Goal: Information Seeking & Learning: Check status

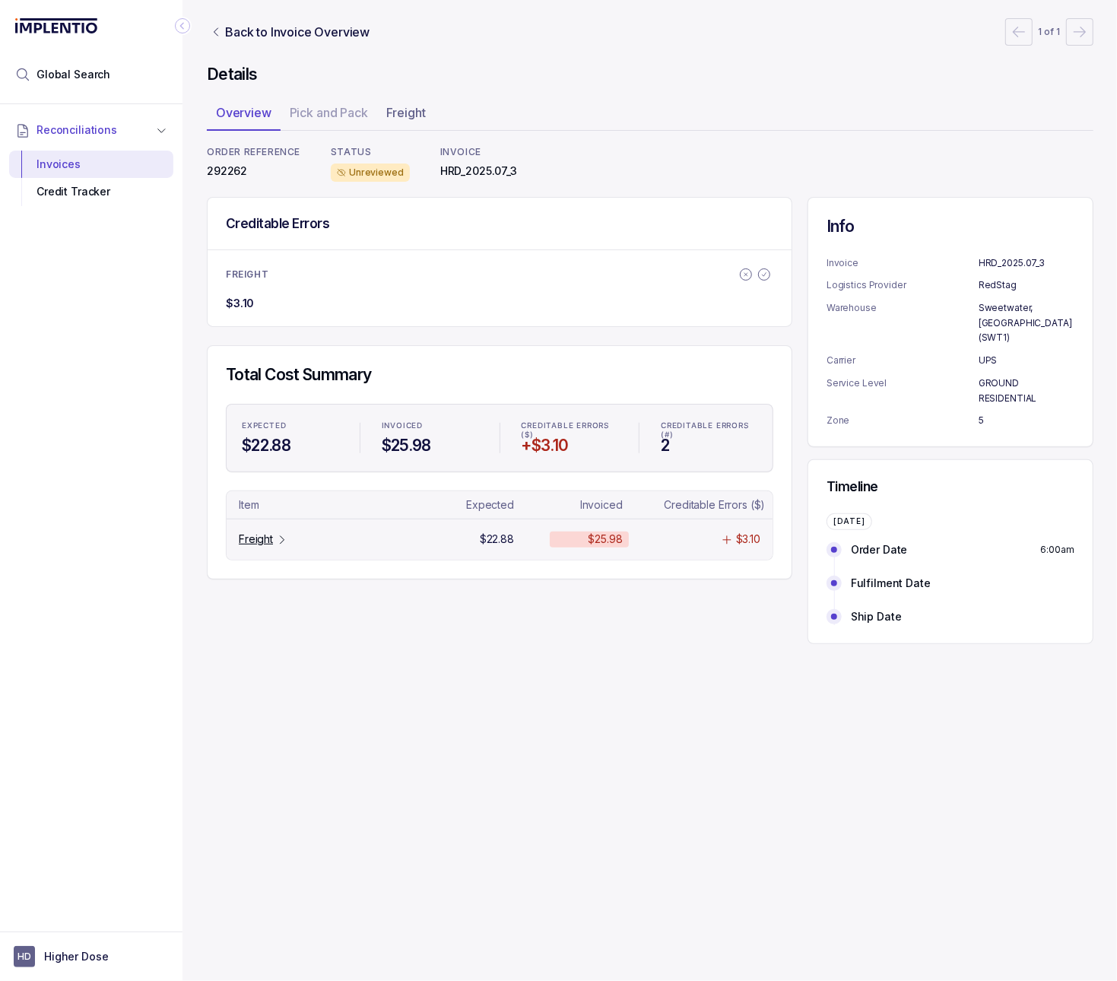
click at [273, 545] on div "Freight" at bounding box center [263, 538] width 49 height 15
click at [256, 539] on p "Freight" at bounding box center [256, 538] width 34 height 15
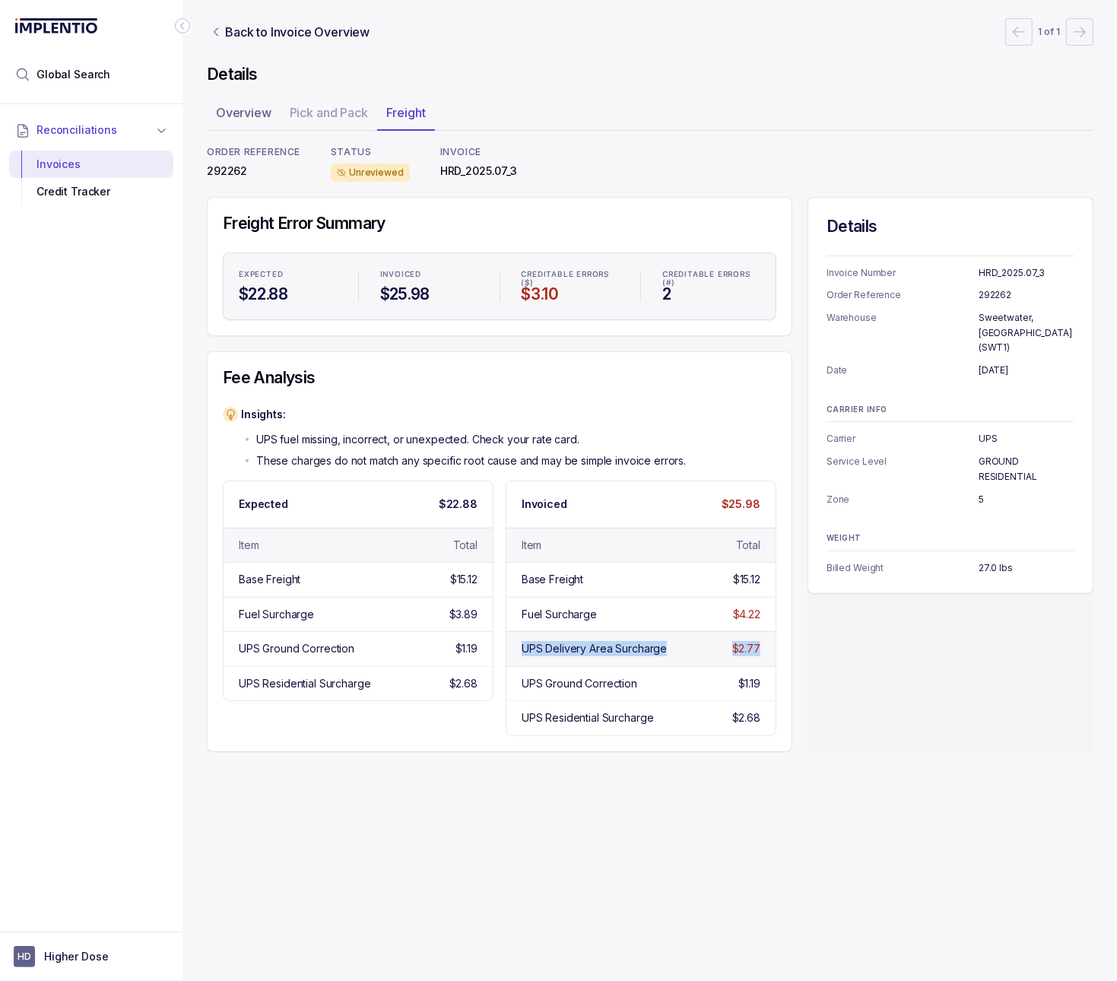
drag, startPoint x: 769, startPoint y: 650, endPoint x: 525, endPoint y: 655, distance: 244.9
click at [525, 655] on div "UPS Delivery Area Surcharge $2.77" at bounding box center [640, 648] width 269 height 34
click at [617, 655] on div "UPS Delivery Area Surcharge" at bounding box center [594, 648] width 145 height 15
drag, startPoint x: 682, startPoint y: 652, endPoint x: 518, endPoint y: 657, distance: 164.3
click at [518, 657] on div "UPS Delivery Area Surcharge $2.77" at bounding box center [640, 648] width 269 height 34
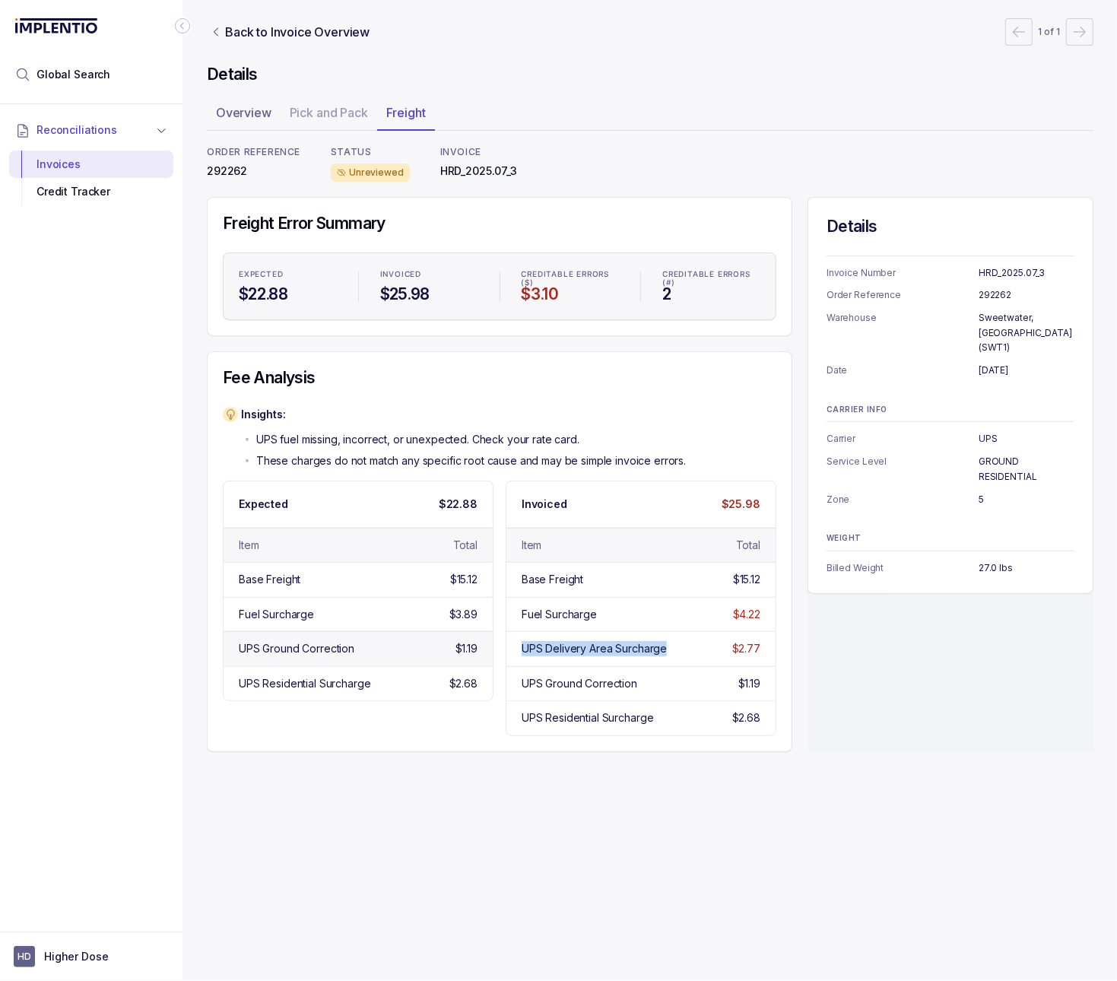
copy div "UPS Delivery Area Surcharge"
click at [253, 25] on p "Back to Invoice Overview" at bounding box center [297, 32] width 144 height 18
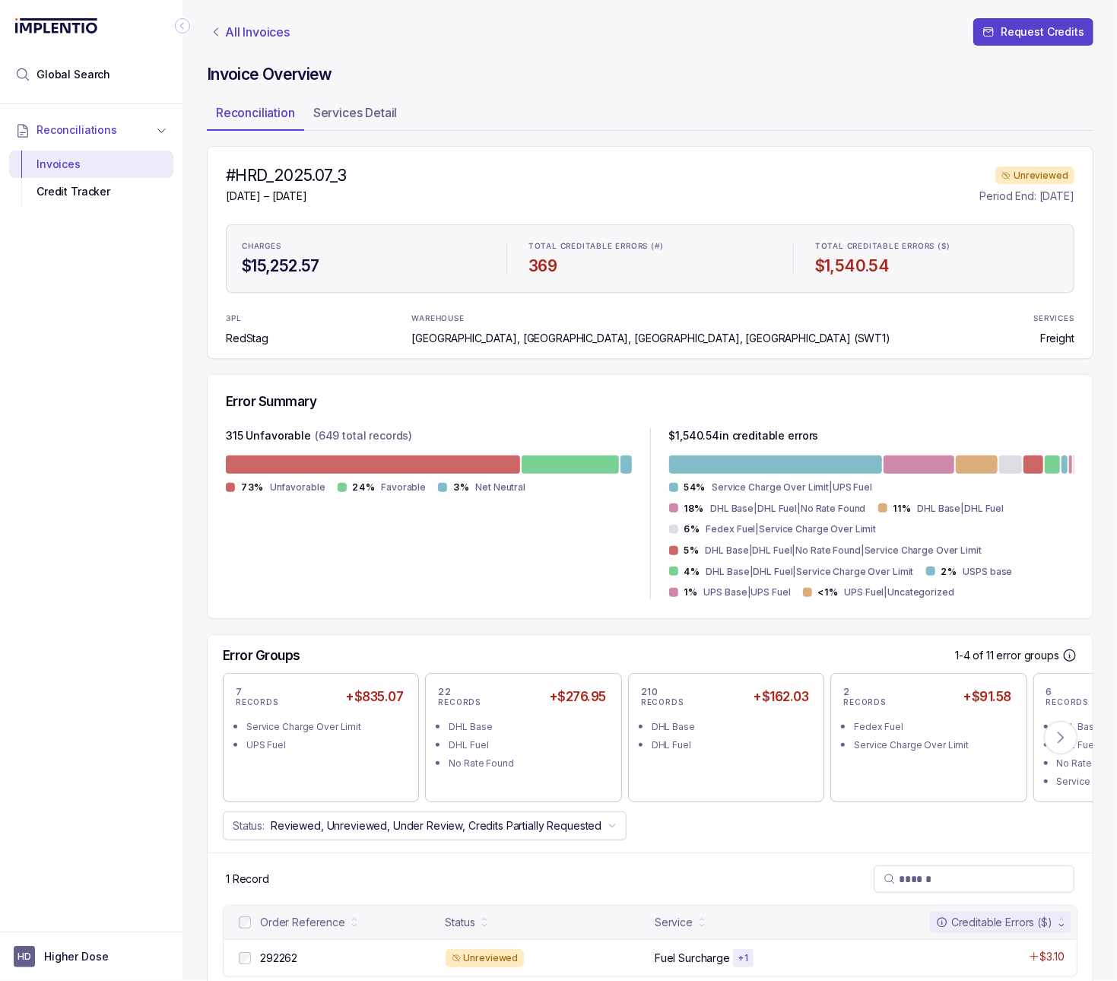
click at [245, 31] on p "All Invoices" at bounding box center [257, 31] width 65 height 15
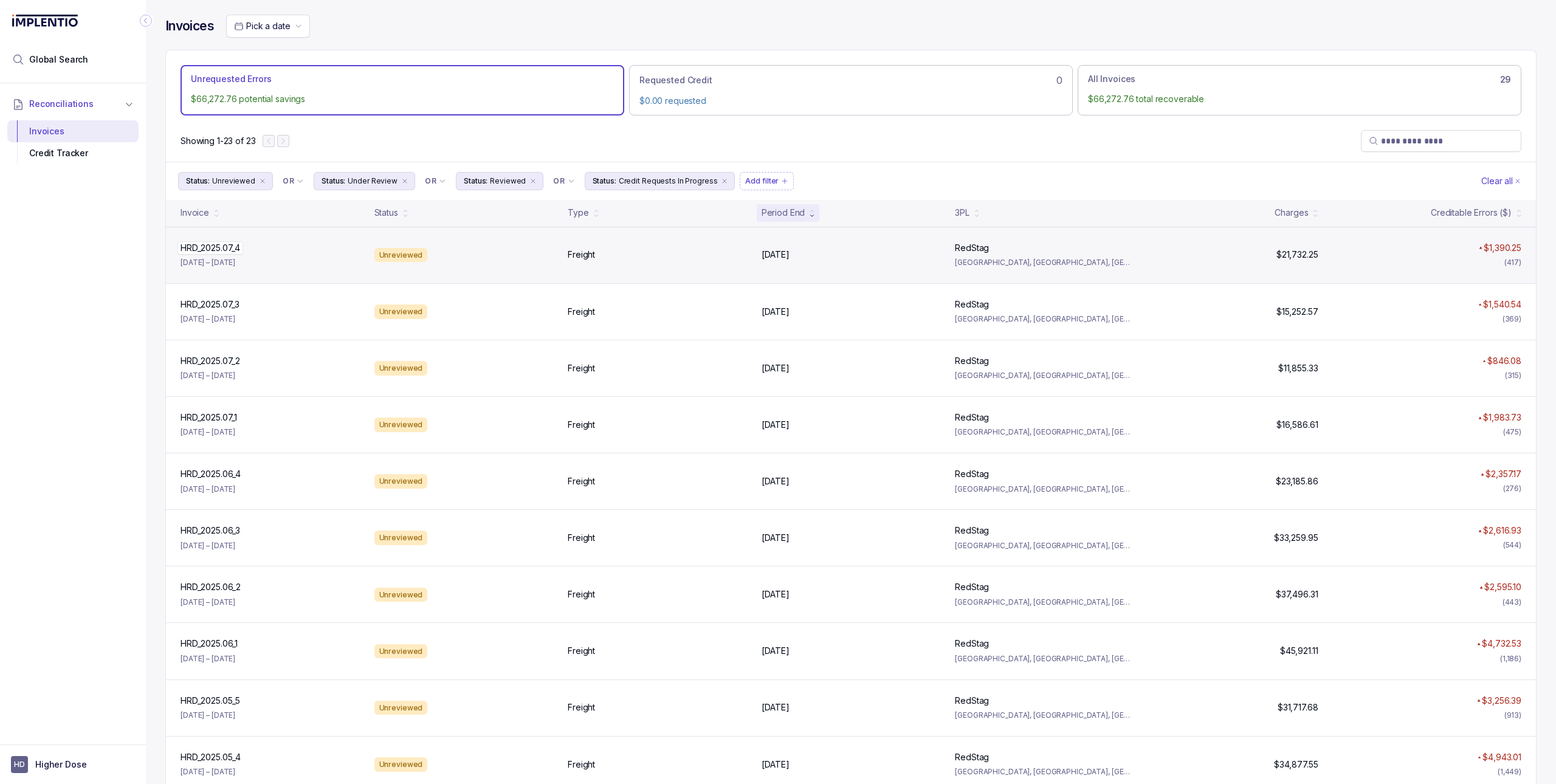
click at [277, 250] on div "HRD_2025.07_4 HRD_2025.07_4" at bounding box center [270, 248] width 179 height 12
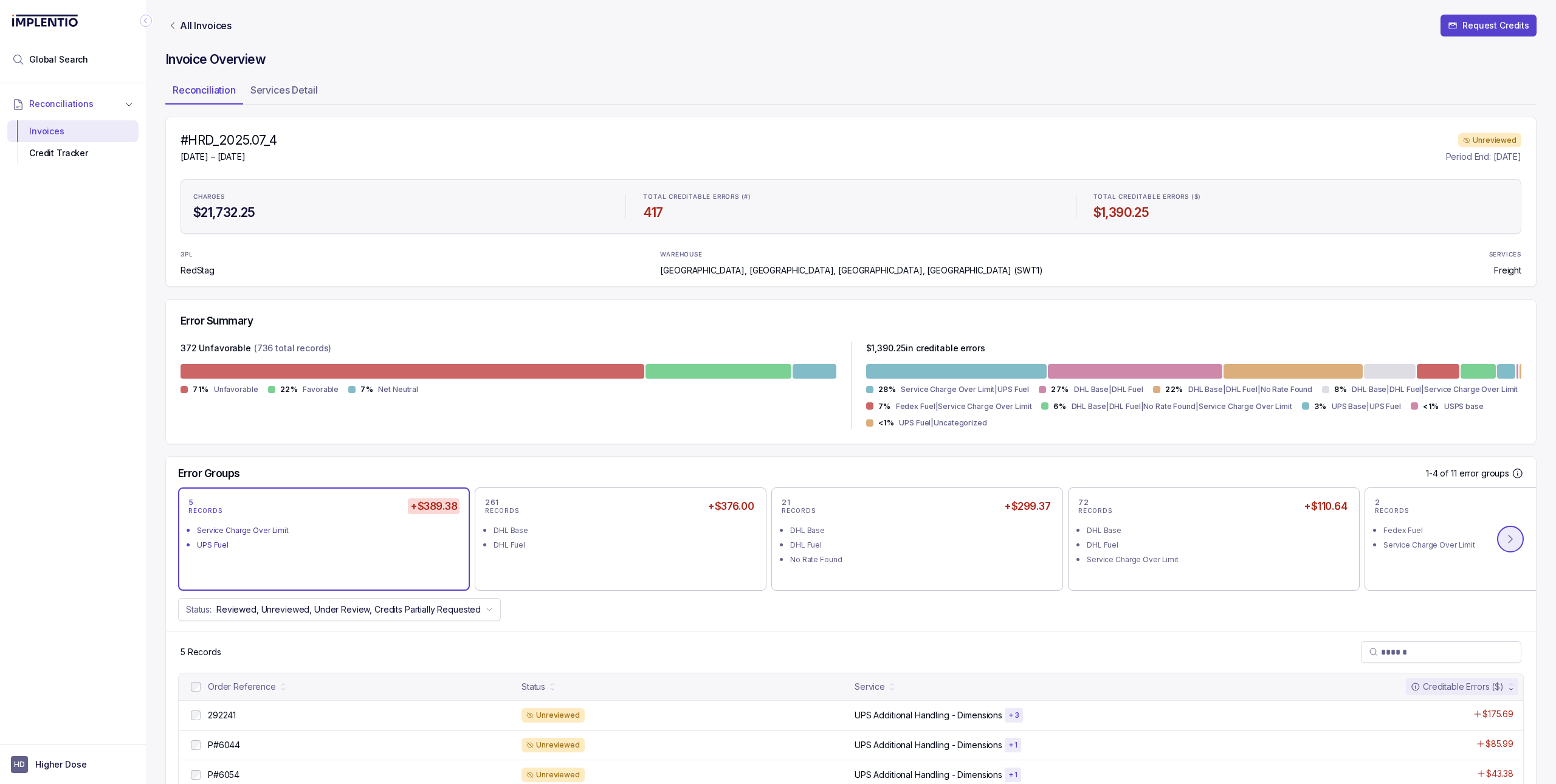
click at [892, 543] on button at bounding box center [1510, 539] width 26 height 26
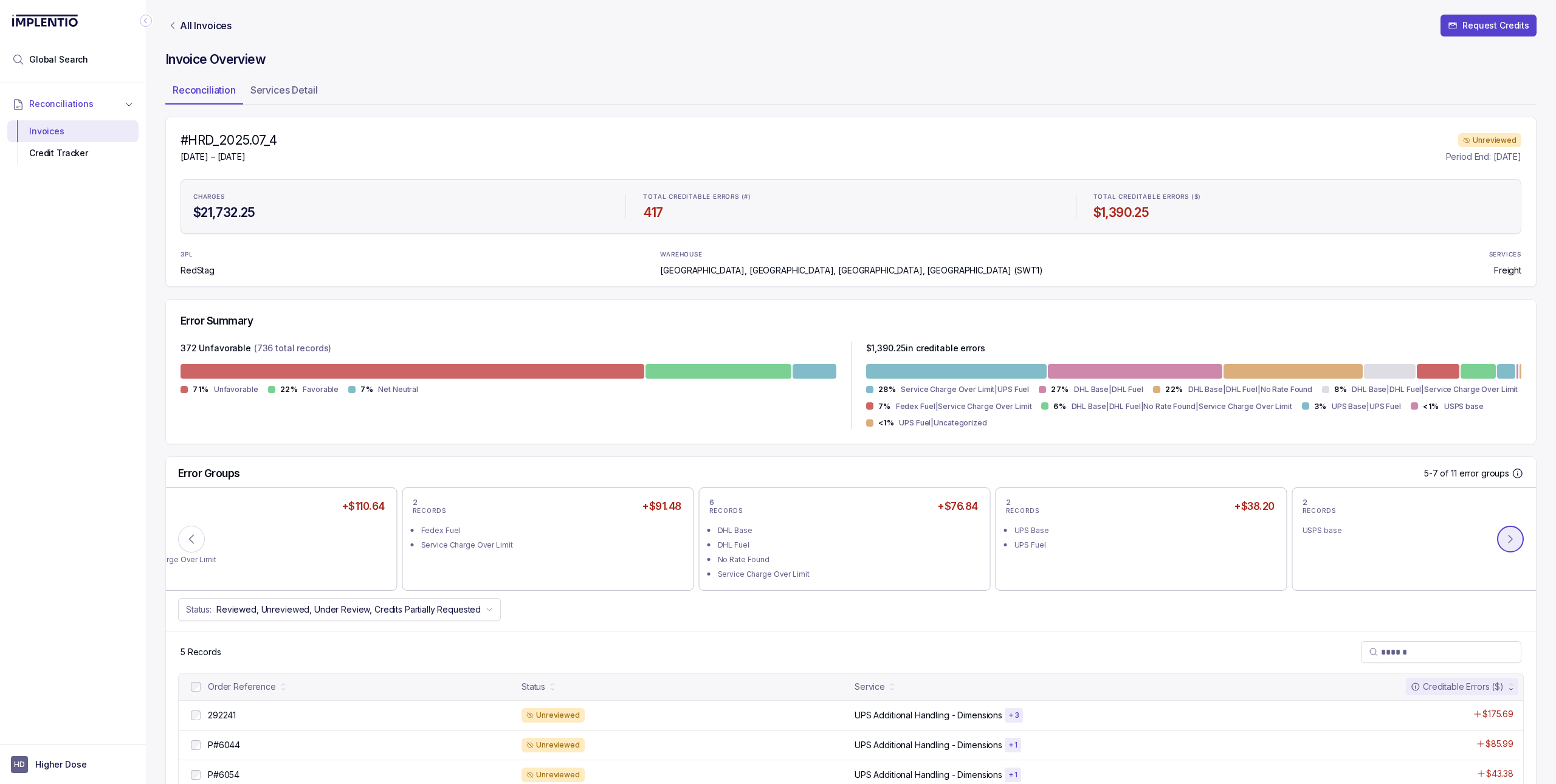
click at [892, 543] on button at bounding box center [1510, 539] width 26 height 26
click at [785, 567] on div "1 RECORD +$3.34 UPS Fuel Uncategorized" at bounding box center [844, 539] width 271 height 82
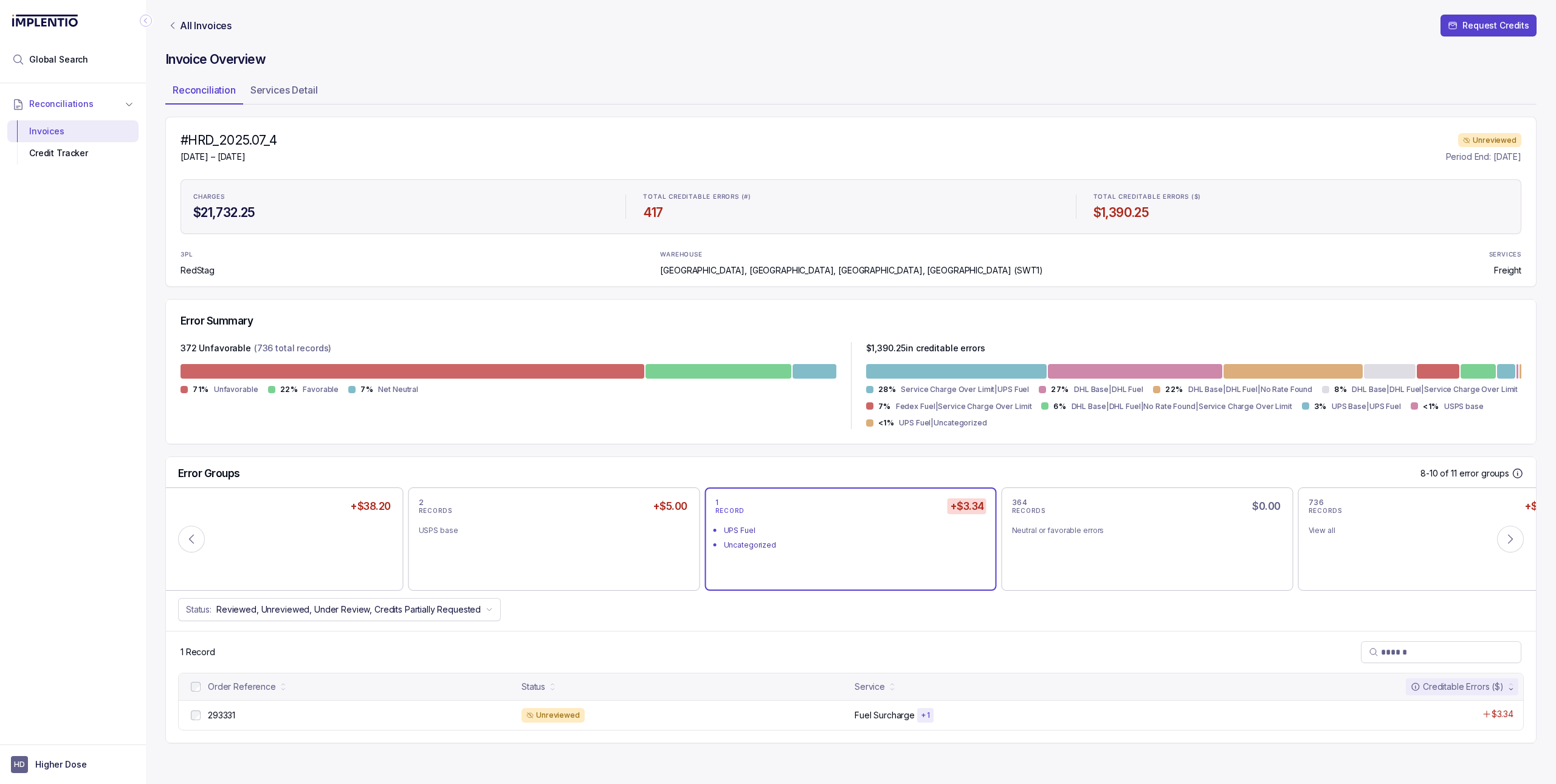
drag, startPoint x: 312, startPoint y: 132, endPoint x: 186, endPoint y: 143, distance: 126.5
click at [186, 143] on div "#HRD_2025.07_4 [DATE] – [DATE] Unreviewed Period End: [DATE]" at bounding box center [851, 148] width 1341 height 32
drag, startPoint x: 186, startPoint y: 141, endPoint x: 323, endPoint y: 147, distance: 137.1
click at [323, 147] on div "#HRD_2025.07_4 [DATE] – [DATE] Unreviewed Period End: [DATE]" at bounding box center [851, 148] width 1341 height 32
copy h4 "HRD_2025.07_4"
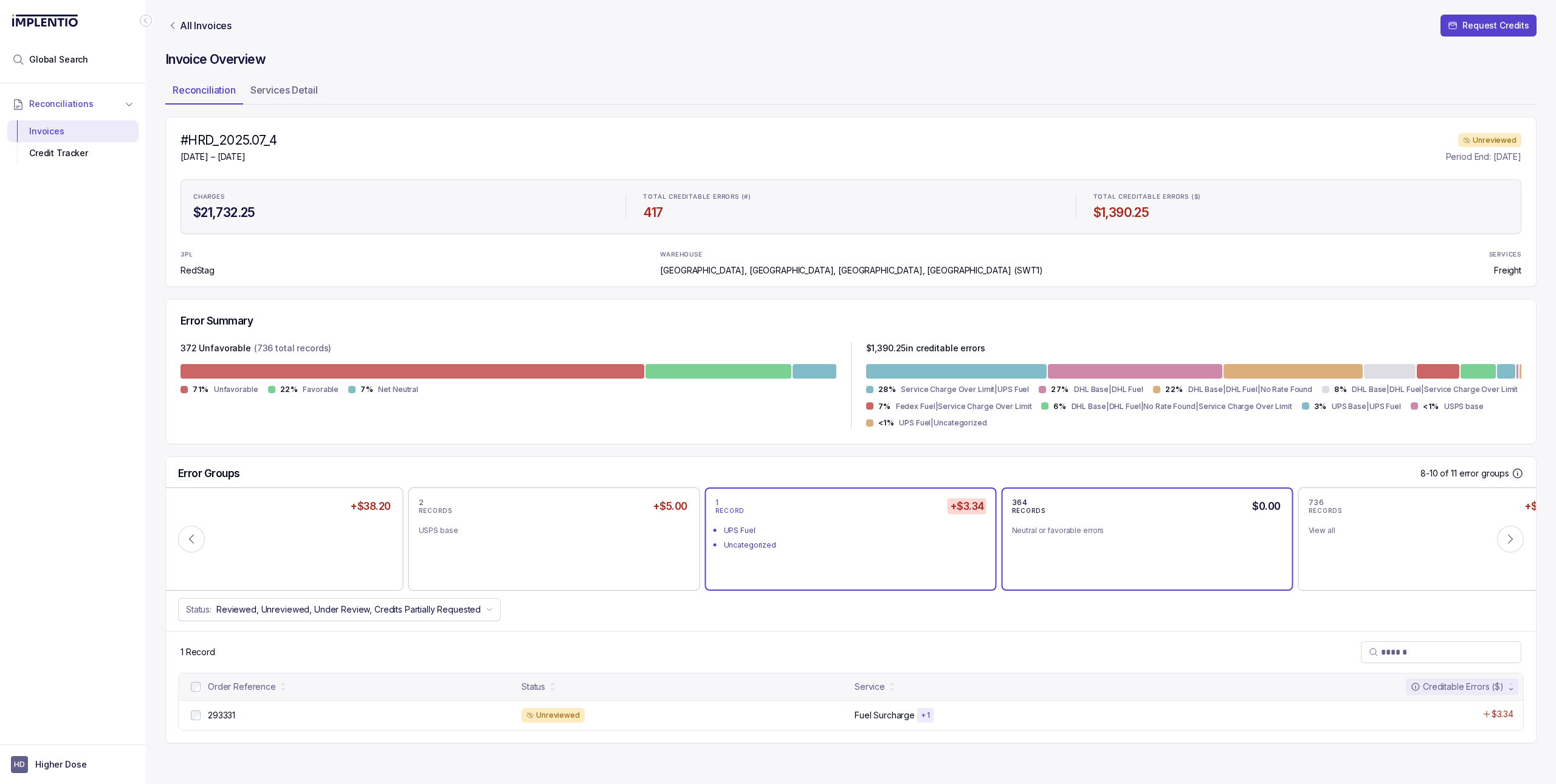
click at [892, 560] on div "364 RECORDS $0.00 Neutral or favorable errors" at bounding box center [1147, 539] width 271 height 82
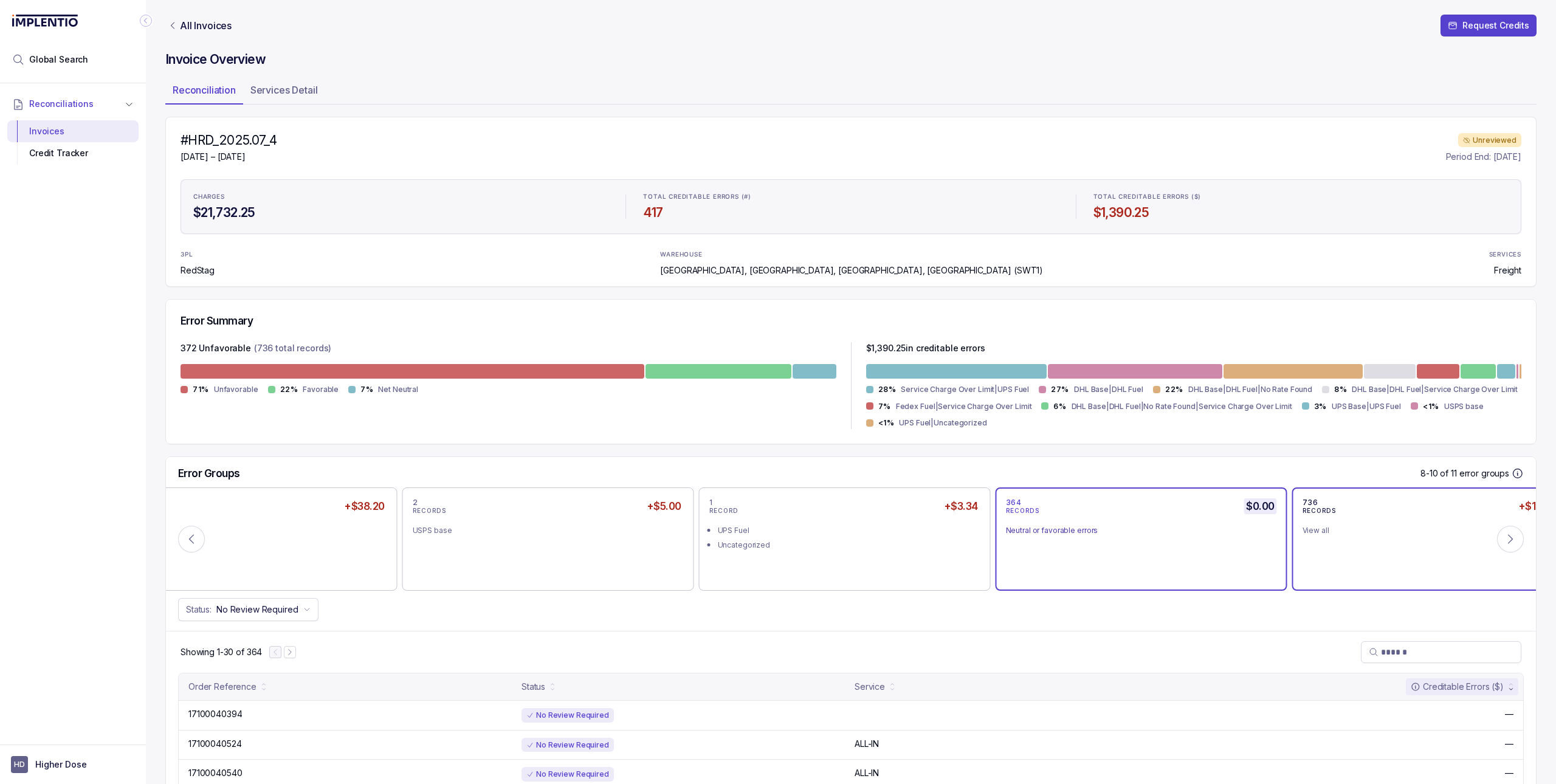
click at [892, 562] on div "736 RECORDS +$1,466.25 View all" at bounding box center [1438, 539] width 271 height 82
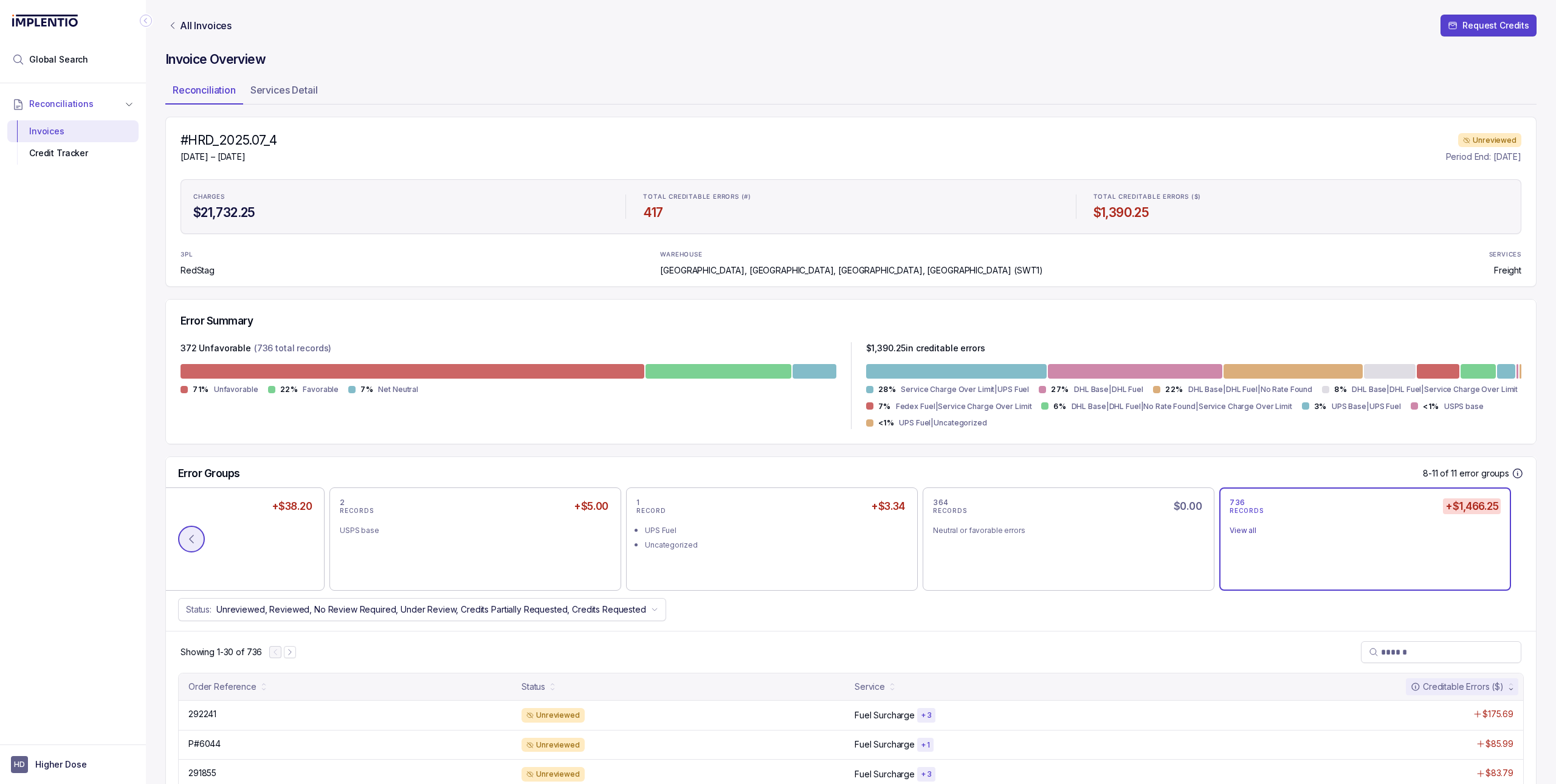
click at [187, 539] on icon at bounding box center [191, 539] width 12 height 12
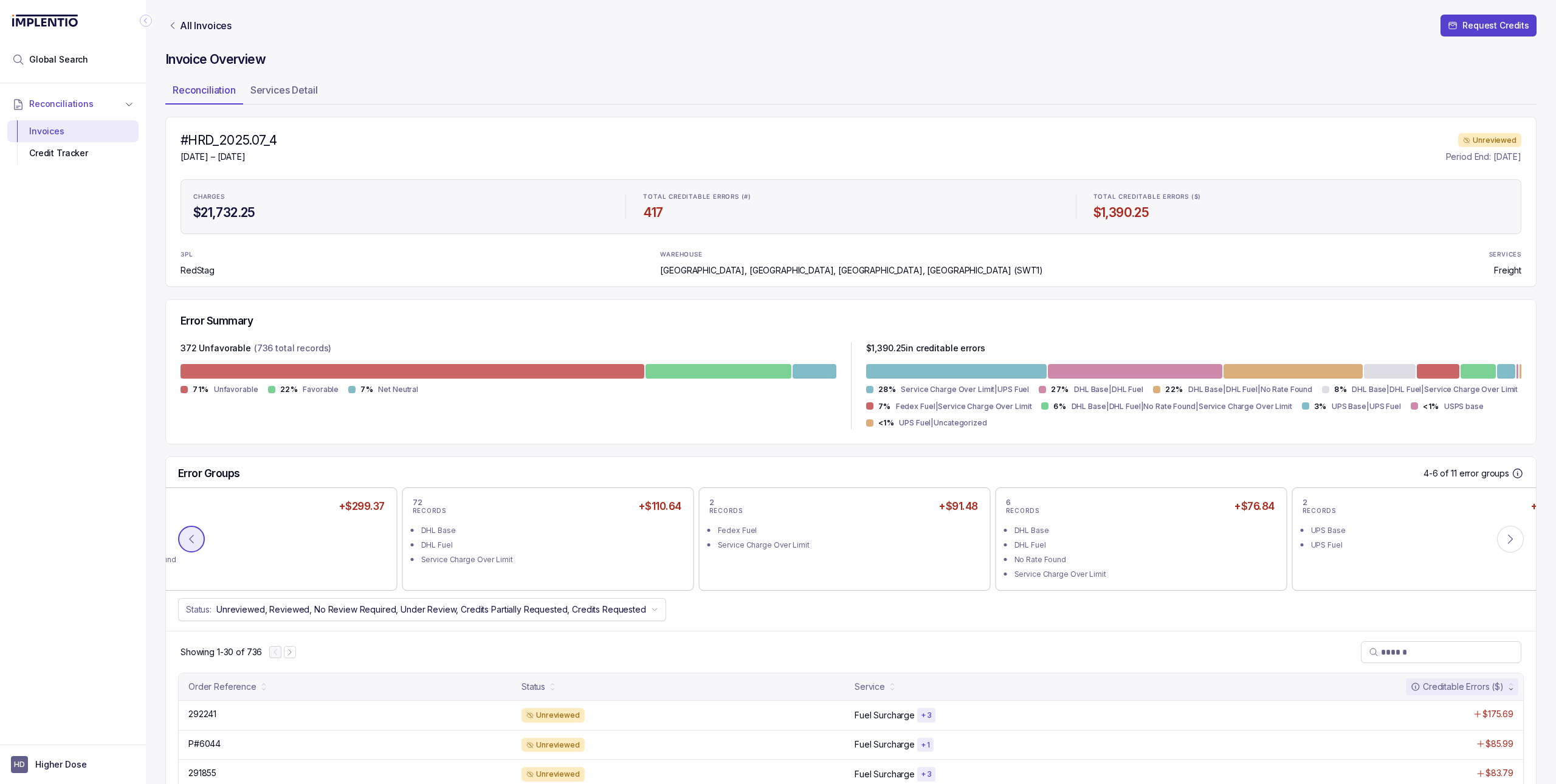
click at [187, 539] on icon at bounding box center [191, 539] width 12 height 12
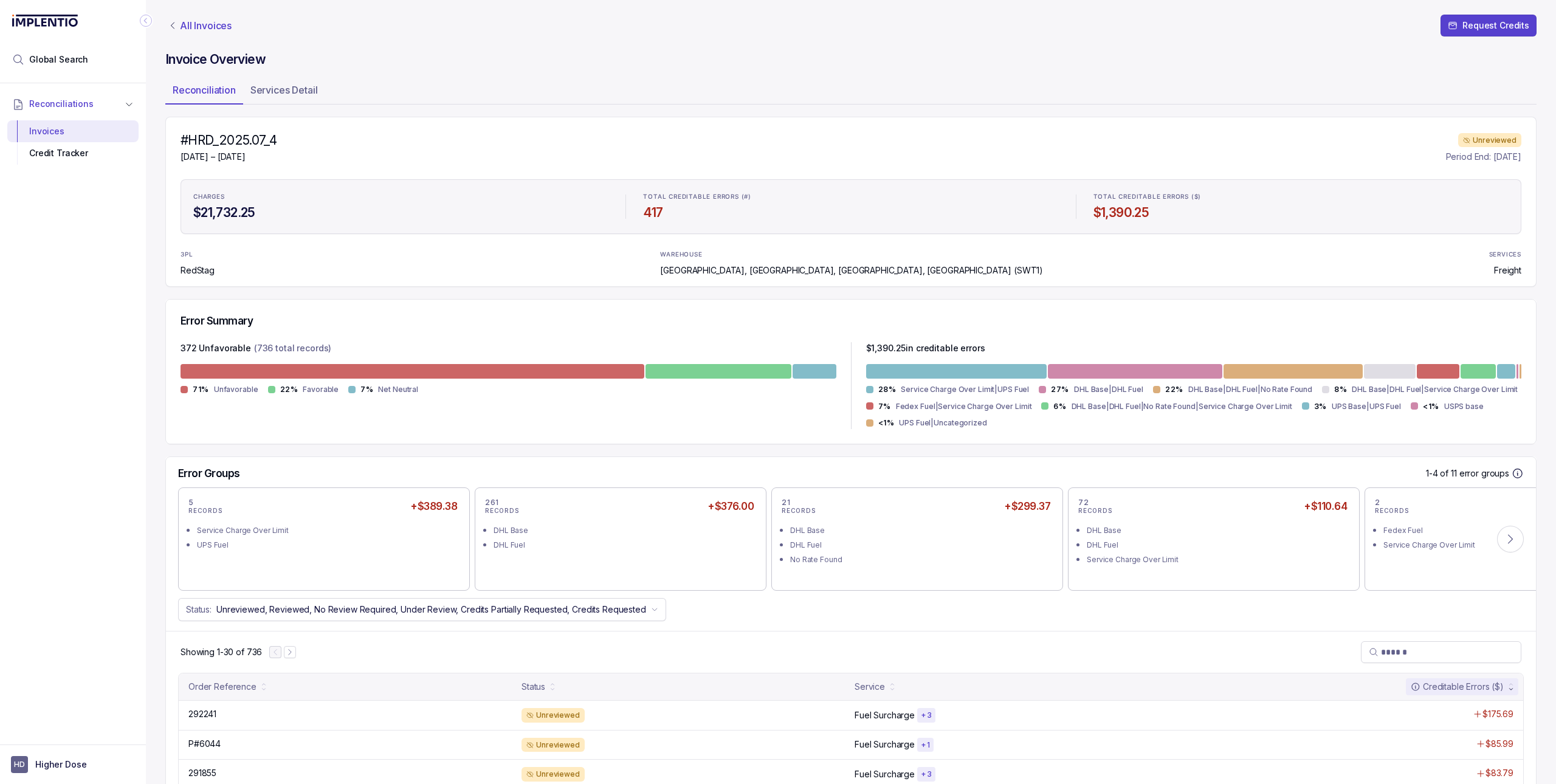
click at [212, 28] on p "All Invoices" at bounding box center [205, 25] width 52 height 12
